Goal: Task Accomplishment & Management: Manage account settings

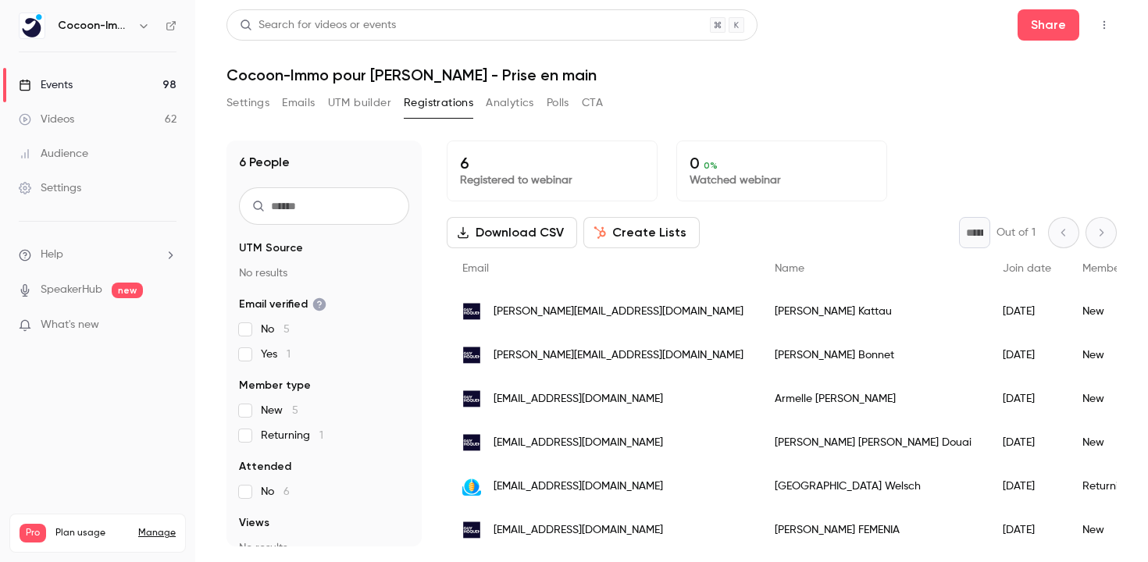
scroll to position [5, 0]
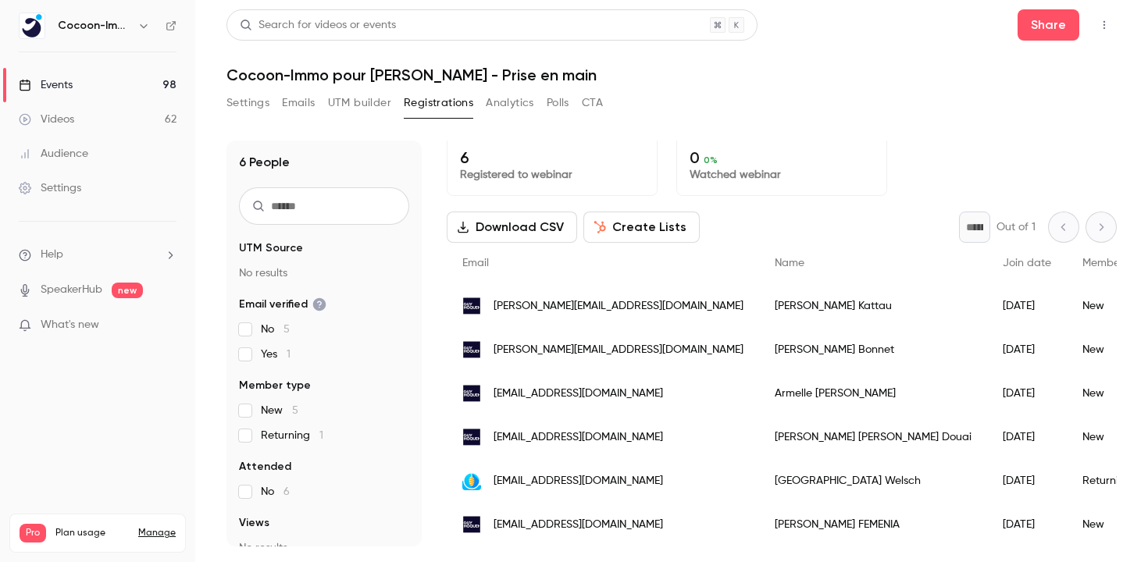
click at [240, 112] on button "Settings" at bounding box center [247, 103] width 43 height 25
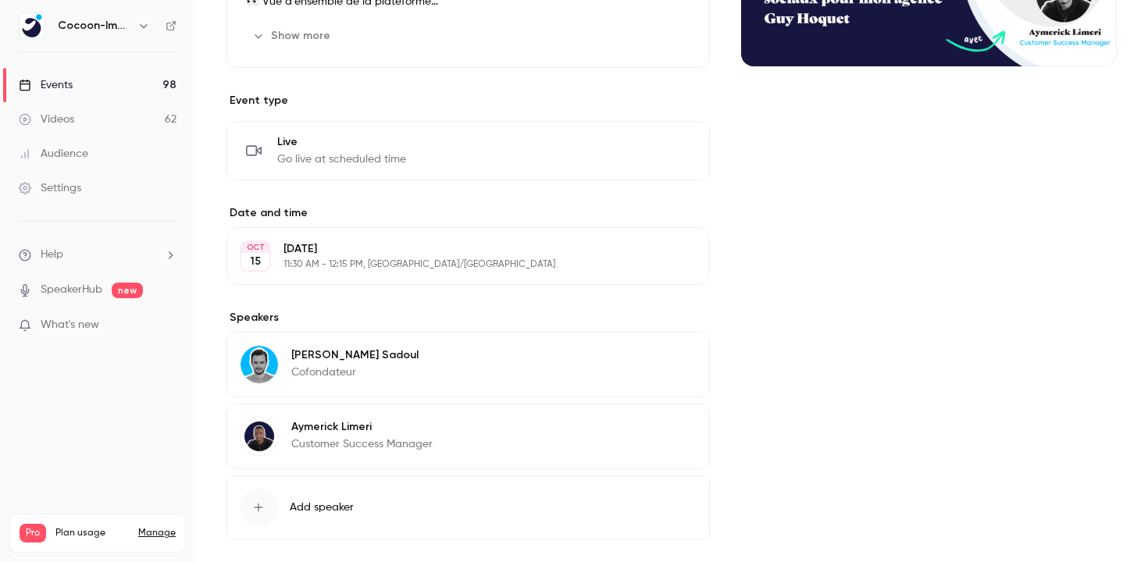
scroll to position [304, 0]
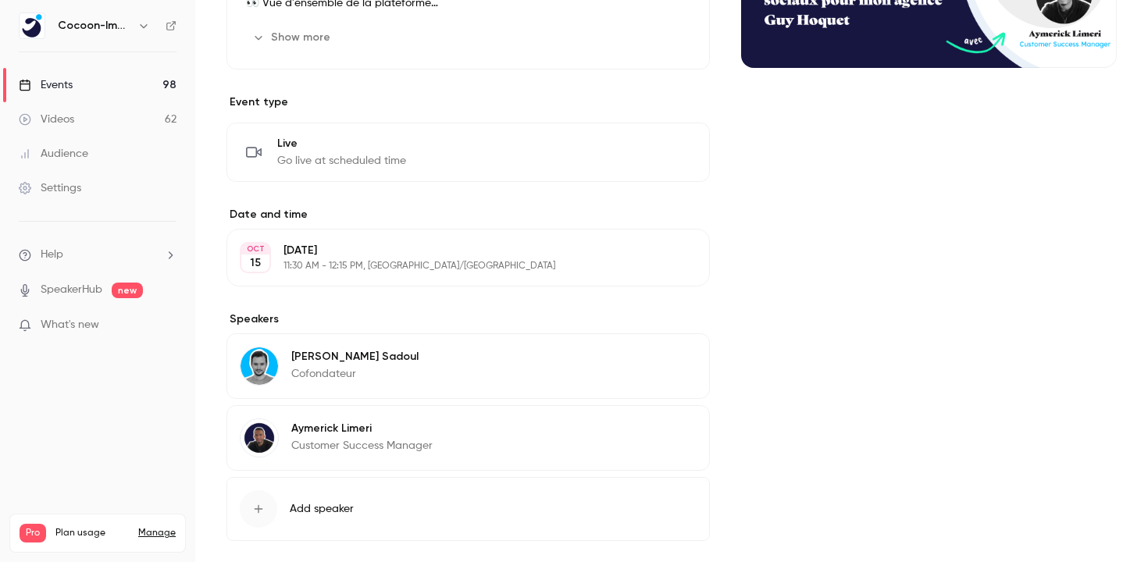
click at [480, 103] on p "Event type" at bounding box center [467, 102] width 483 height 16
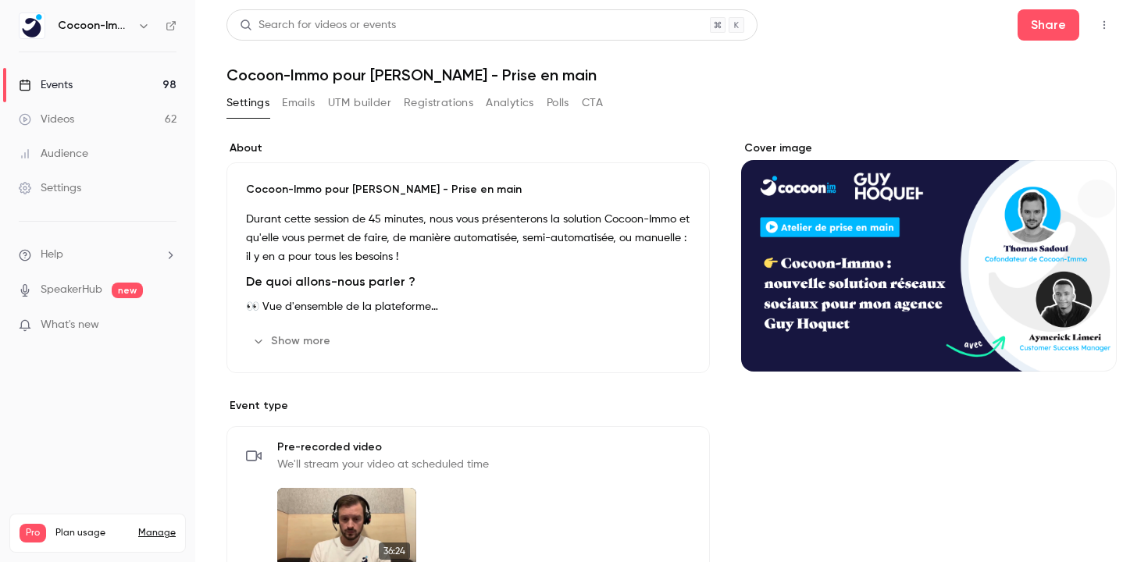
click at [1095, 21] on button "button" at bounding box center [1103, 24] width 25 height 25
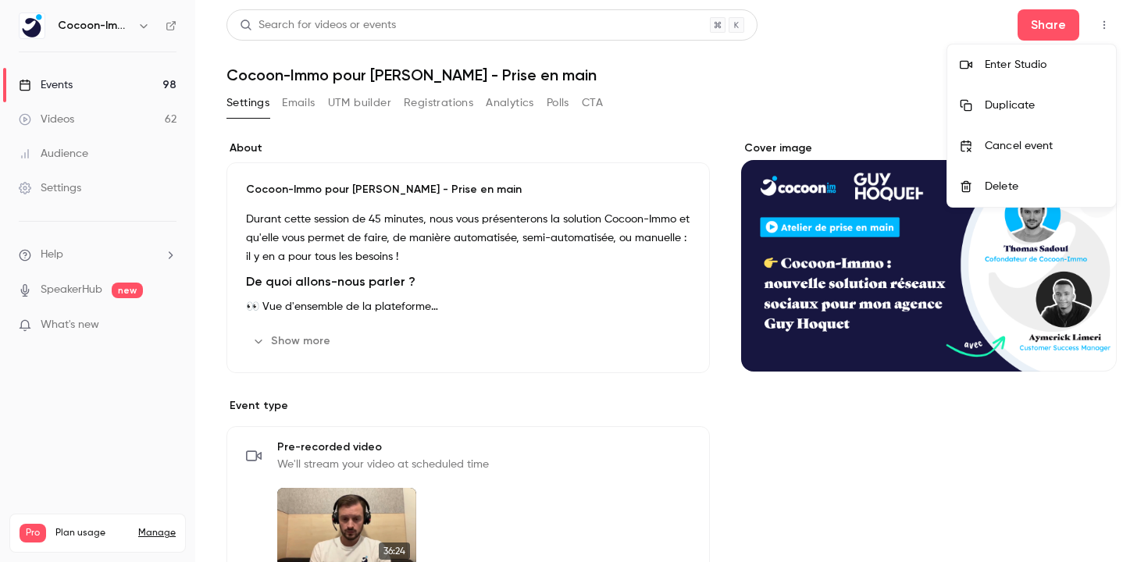
click at [1027, 60] on div "Enter Studio" at bounding box center [1043, 65] width 119 height 16
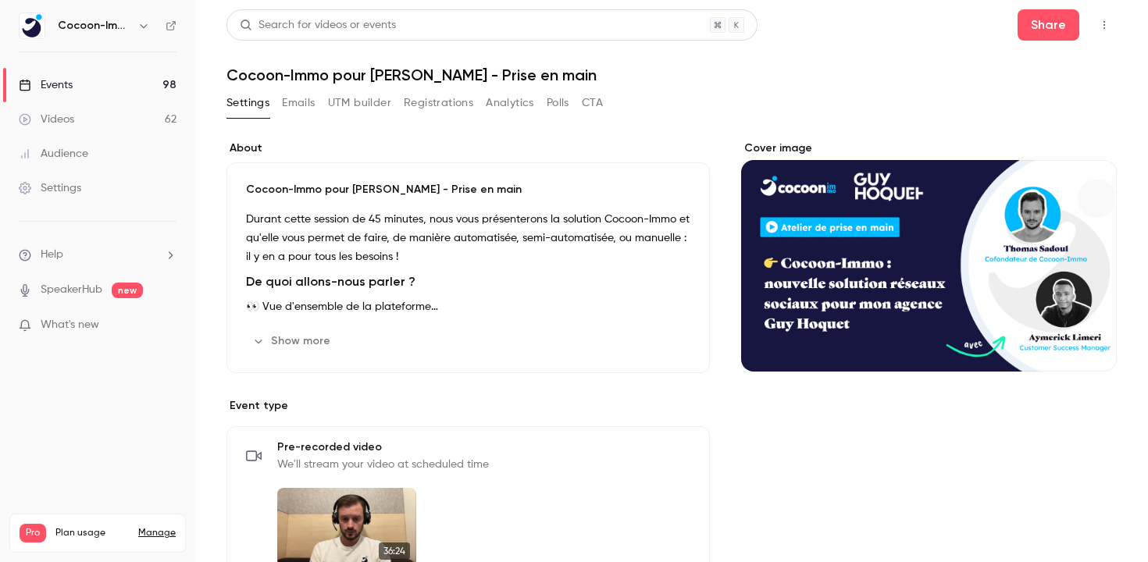
click at [82, 284] on link "SpeakerHub" at bounding box center [72, 290] width 62 height 16
click at [394, 252] on p "Durant cette session de 45 minutes, nous vous présenterons la solution Cocoon-I…" at bounding box center [468, 238] width 444 height 56
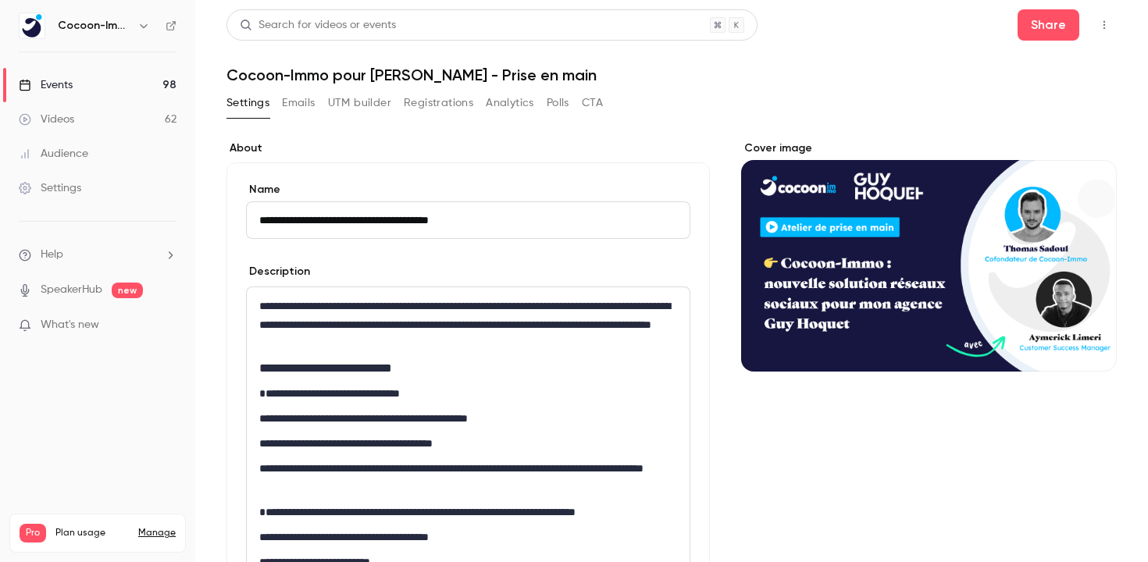
scroll to position [65, 0]
